Goal: Task Accomplishment & Management: Complete application form

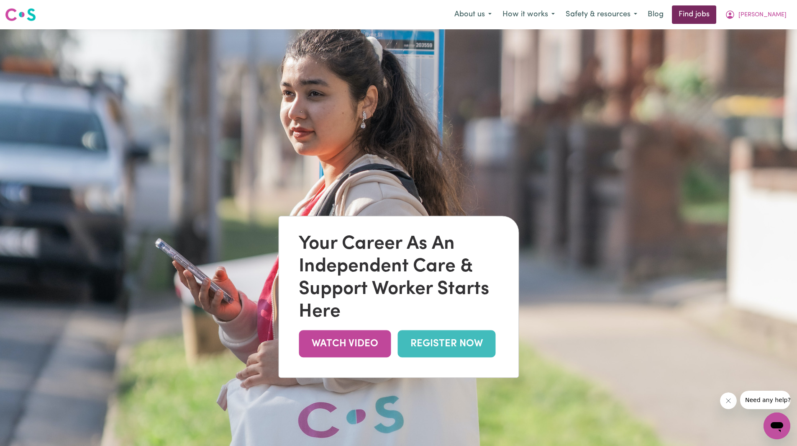
click at [716, 13] on link "Find jobs" at bounding box center [694, 14] width 44 height 18
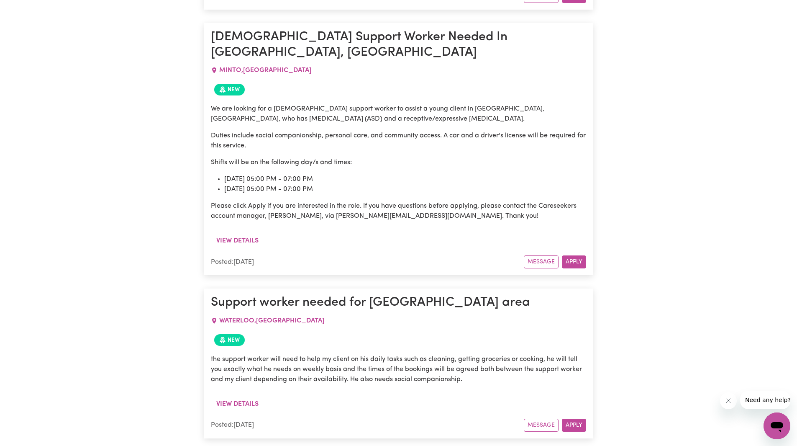
scroll to position [1034, 0]
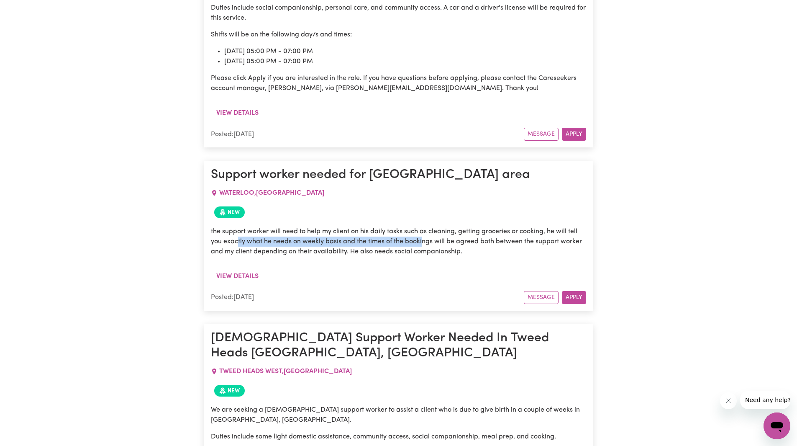
drag, startPoint x: 237, startPoint y: 183, endPoint x: 422, endPoint y: 188, distance: 185.4
click at [422, 226] on p "the support worker will need to help my client on his daily tasks such as clean…" at bounding box center [398, 241] width 375 height 30
click at [414, 226] on p "the support worker will need to help my client on his daily tasks such as clean…" at bounding box center [398, 241] width 375 height 30
drag, startPoint x: 355, startPoint y: 177, endPoint x: 441, endPoint y: 200, distance: 89.2
click at [443, 226] on p "the support worker will need to help my client on his daily tasks such as clean…" at bounding box center [398, 241] width 375 height 30
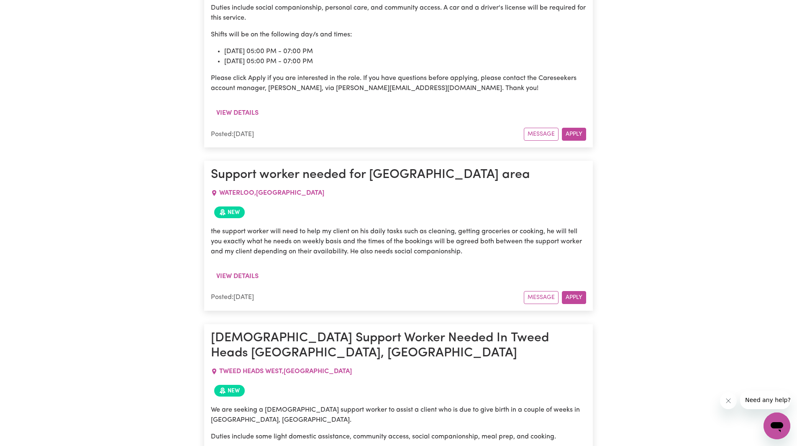
click at [430, 268] on div "View details" at bounding box center [398, 279] width 375 height 23
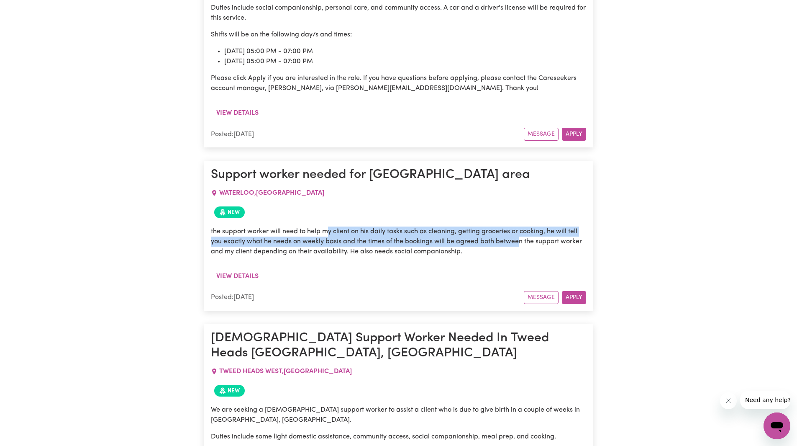
drag, startPoint x: 329, startPoint y: 177, endPoint x: 519, endPoint y: 184, distance: 190.1
click at [519, 226] on p "the support worker will need to help my client on his daily tasks such as clean…" at bounding box center [398, 241] width 375 height 30
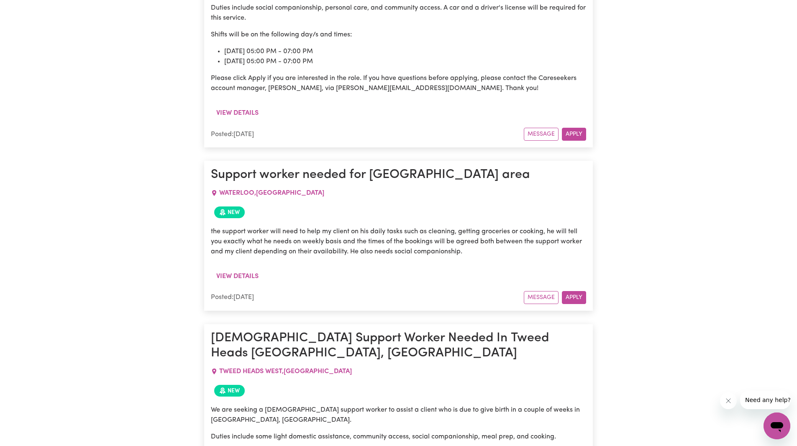
click at [505, 226] on p "the support worker will need to help my client on his daily tasks such as clean…" at bounding box center [398, 241] width 375 height 30
drag, startPoint x: 352, startPoint y: 201, endPoint x: 446, endPoint y: 201, distance: 94.1
click at [443, 221] on div "the support worker will need to help my client on his daily tasks such as clean…" at bounding box center [398, 244] width 375 height 47
click at [469, 221] on div "the support worker will need to help my client on his daily tasks such as clean…" at bounding box center [398, 244] width 375 height 47
click at [573, 291] on button "Apply" at bounding box center [574, 297] width 24 height 13
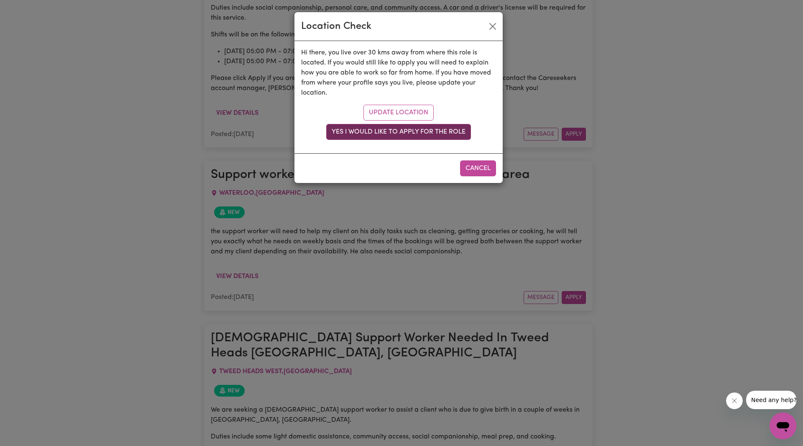
click at [395, 130] on button "Yes I would like to apply for the role" at bounding box center [398, 132] width 145 height 16
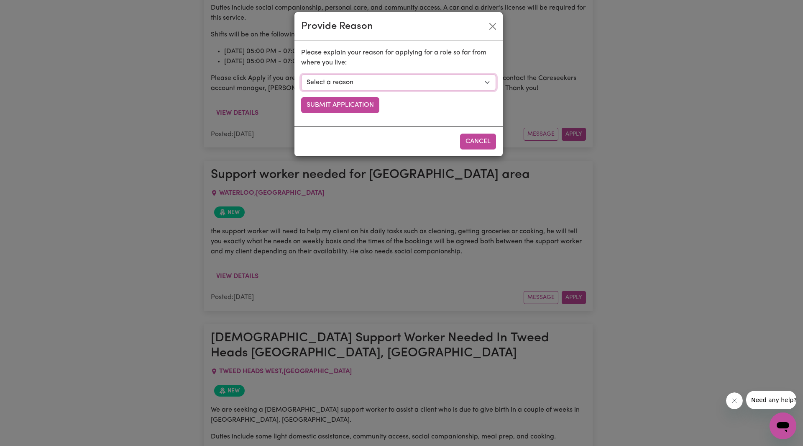
click at [375, 87] on select "Select a reason I currently travel to this area for work or other personal reas…" at bounding box center [398, 82] width 195 height 16
click at [492, 26] on button "Close" at bounding box center [492, 26] width 13 height 13
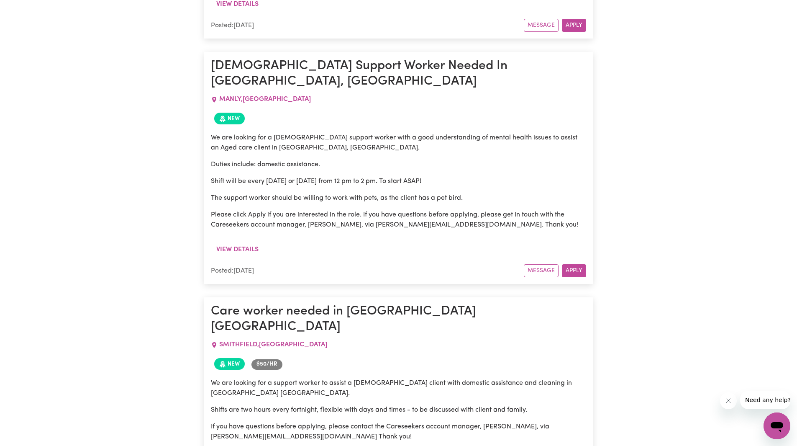
scroll to position [2247, 0]
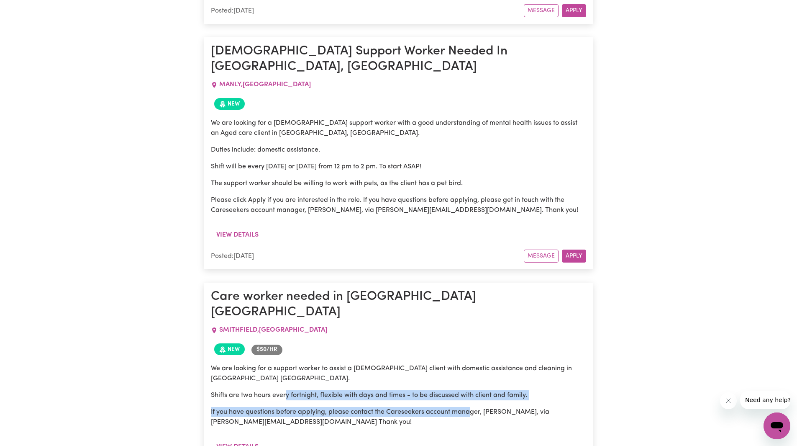
drag, startPoint x: 288, startPoint y: 232, endPoint x: 472, endPoint y: 240, distance: 183.8
click at [472, 363] on div "We are looking for a support worker to assist a [DEMOGRAPHIC_DATA] client with …" at bounding box center [398, 395] width 375 height 64
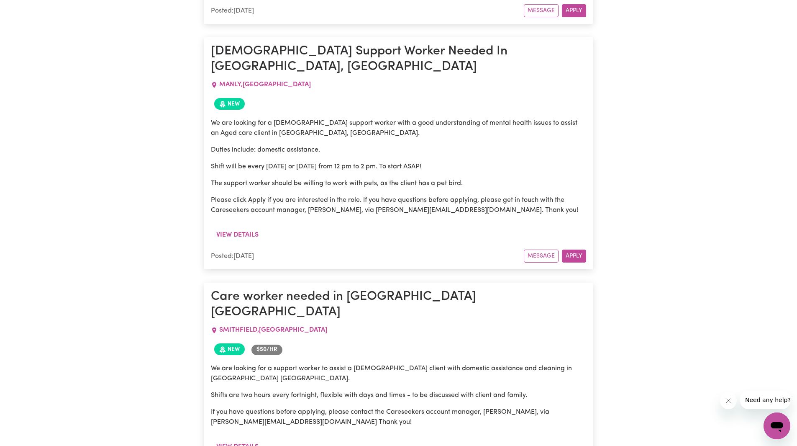
drag, startPoint x: 470, startPoint y: 255, endPoint x: 441, endPoint y: 273, distance: 34.0
click at [469, 407] on p "If you have questions before applying, please contact the Careseekers account m…" at bounding box center [398, 417] width 375 height 20
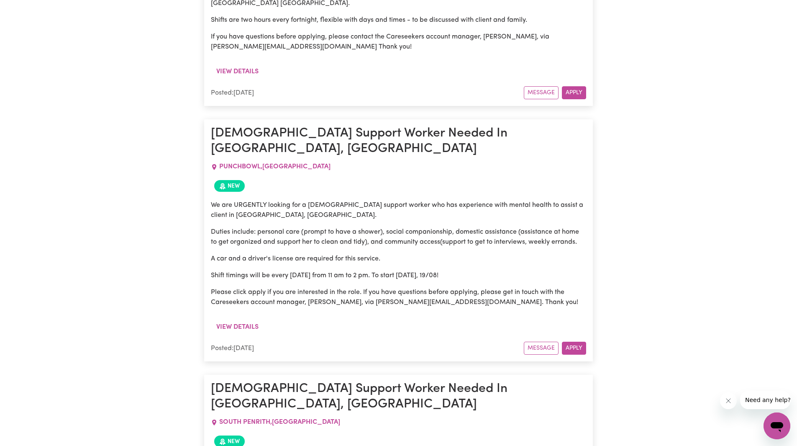
scroll to position [2624, 0]
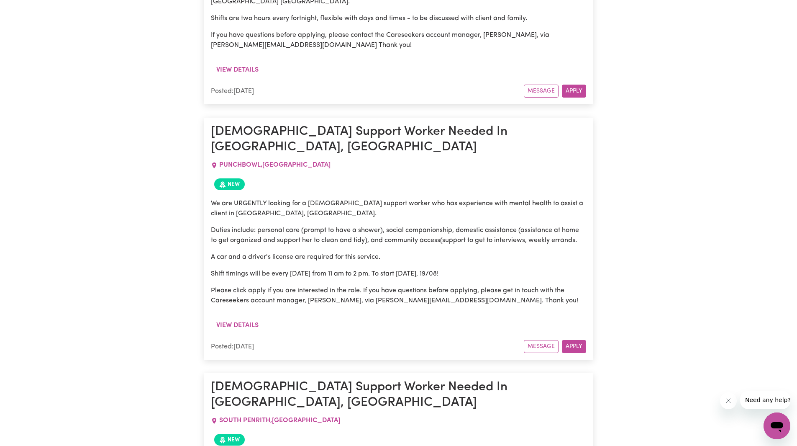
drag, startPoint x: 339, startPoint y: 267, endPoint x: 477, endPoint y: 284, distance: 139.6
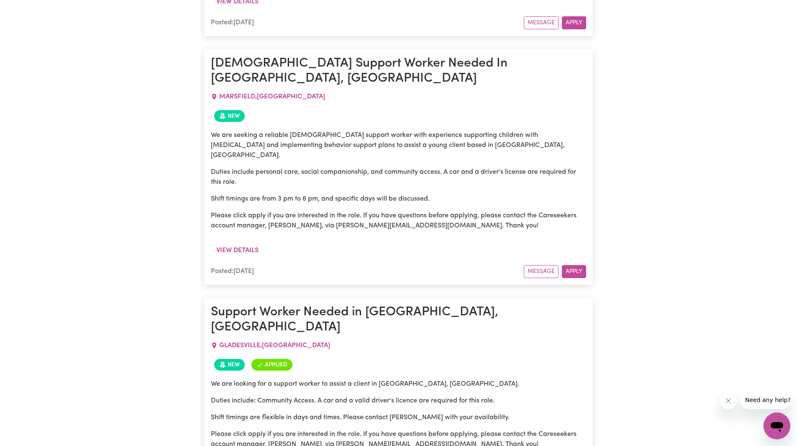
scroll to position [3795, 0]
